Goal: Transaction & Acquisition: Book appointment/travel/reservation

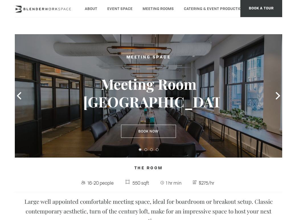
scroll to position [29, 0]
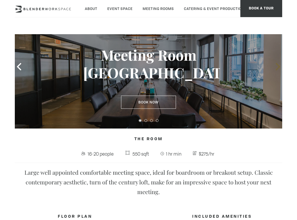
click at [279, 66] on icon at bounding box center [278, 66] width 4 height 7
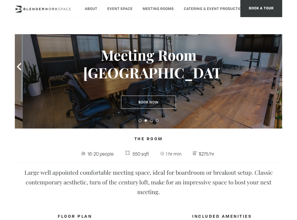
click at [279, 66] on icon at bounding box center [278, 66] width 4 height 7
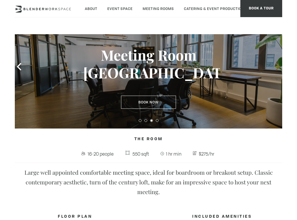
click at [279, 66] on icon at bounding box center [278, 66] width 4 height 7
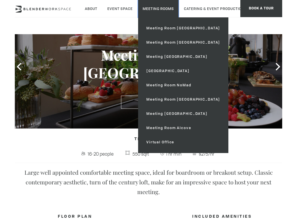
click at [164, 5] on link "Meeting Rooms" at bounding box center [158, 8] width 40 height 17
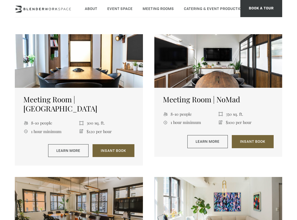
scroll to position [338, 0]
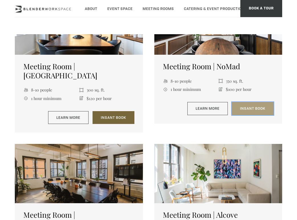
click at [245, 103] on link "Insant Book" at bounding box center [253, 108] width 42 height 13
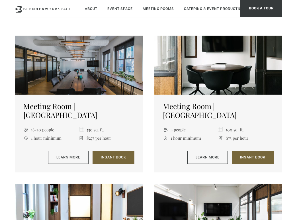
scroll to position [147, 0]
